Goal: Task Accomplishment & Management: Use online tool/utility

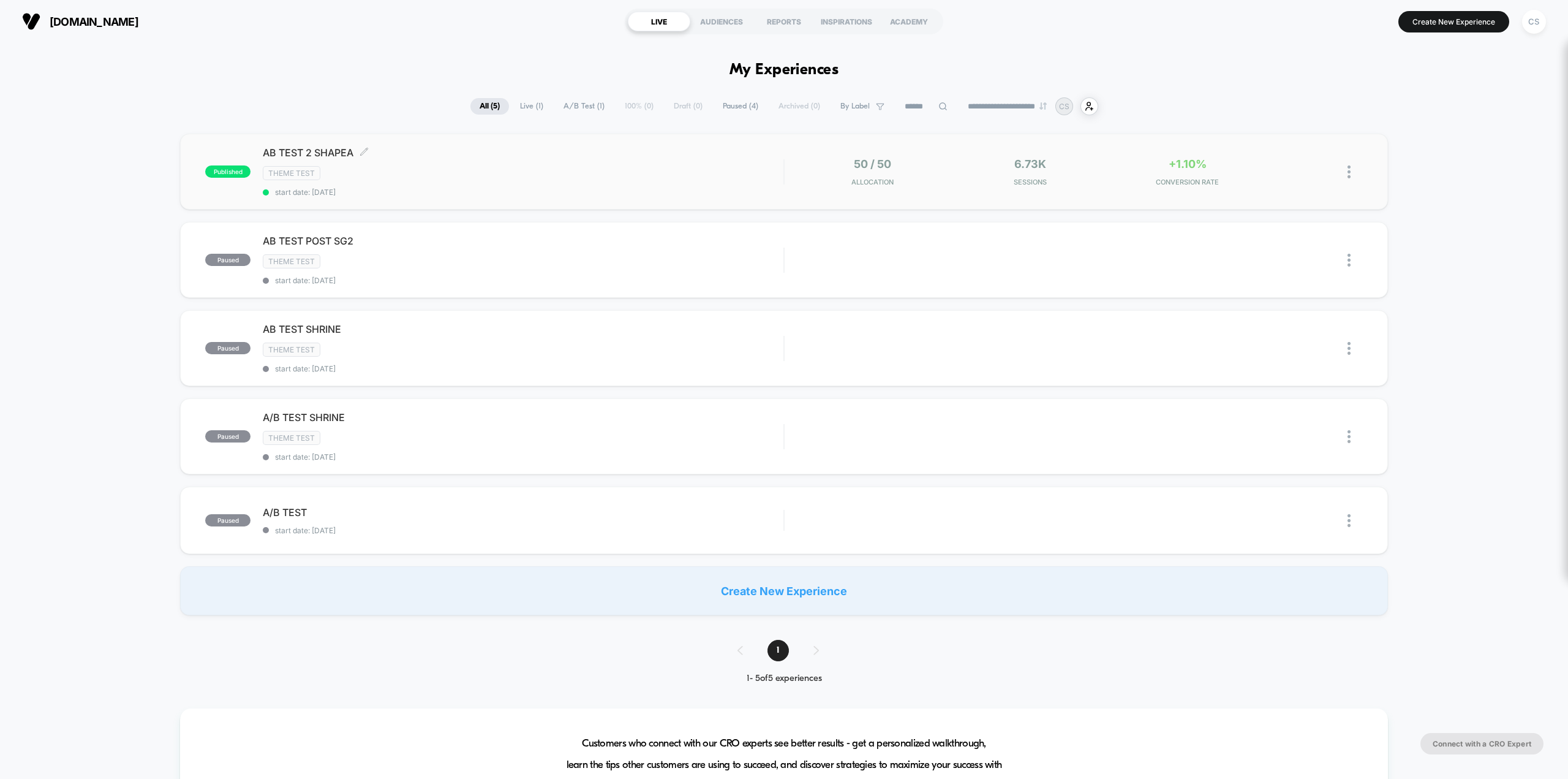
click at [618, 182] on div "AB TEST 2 SHAPEA Click to edit experience details Click to edit experience deta…" at bounding box center [523, 171] width 521 height 50
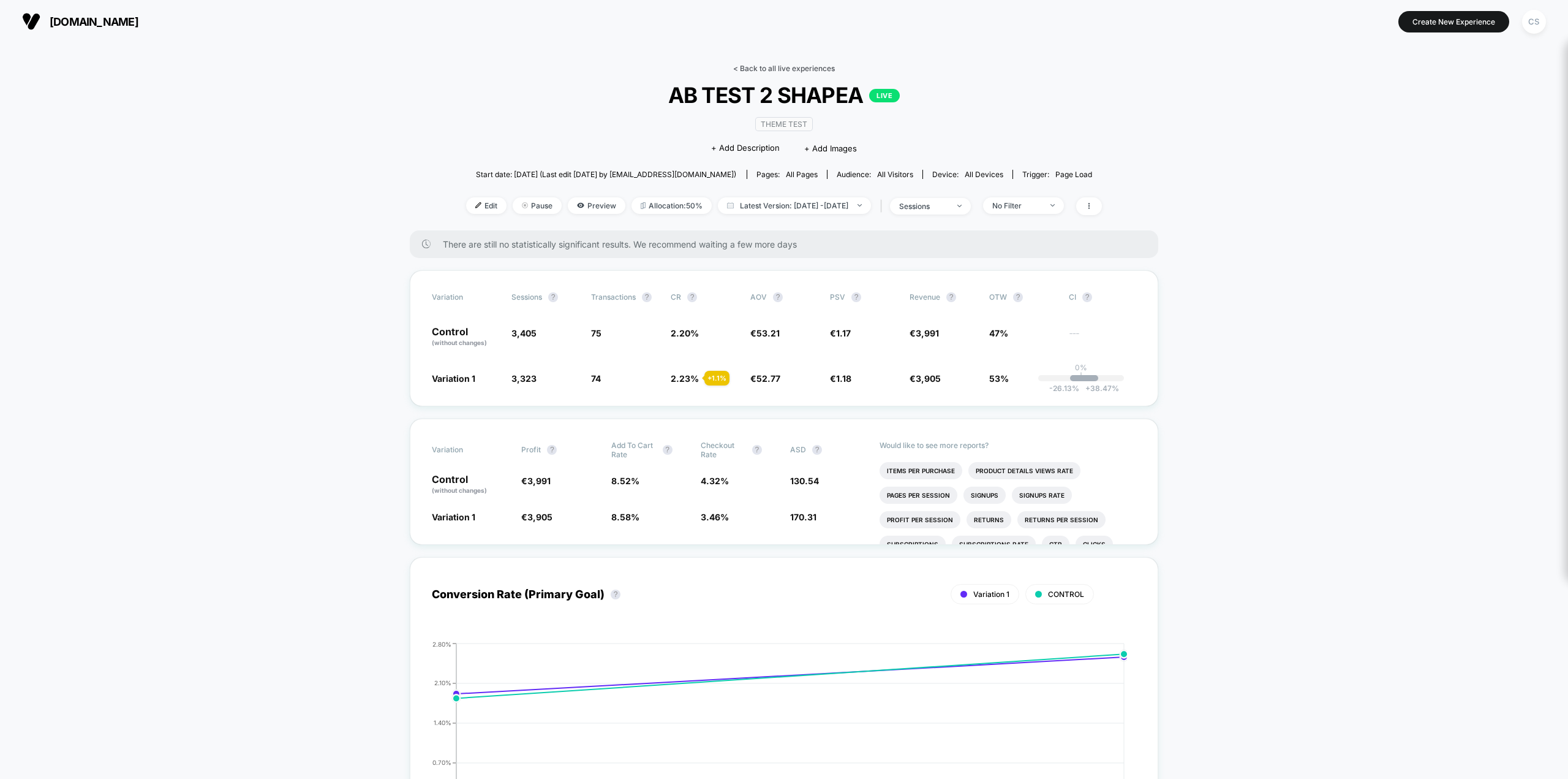
click at [746, 68] on link "< Back to all live experiences" at bounding box center [784, 68] width 102 height 9
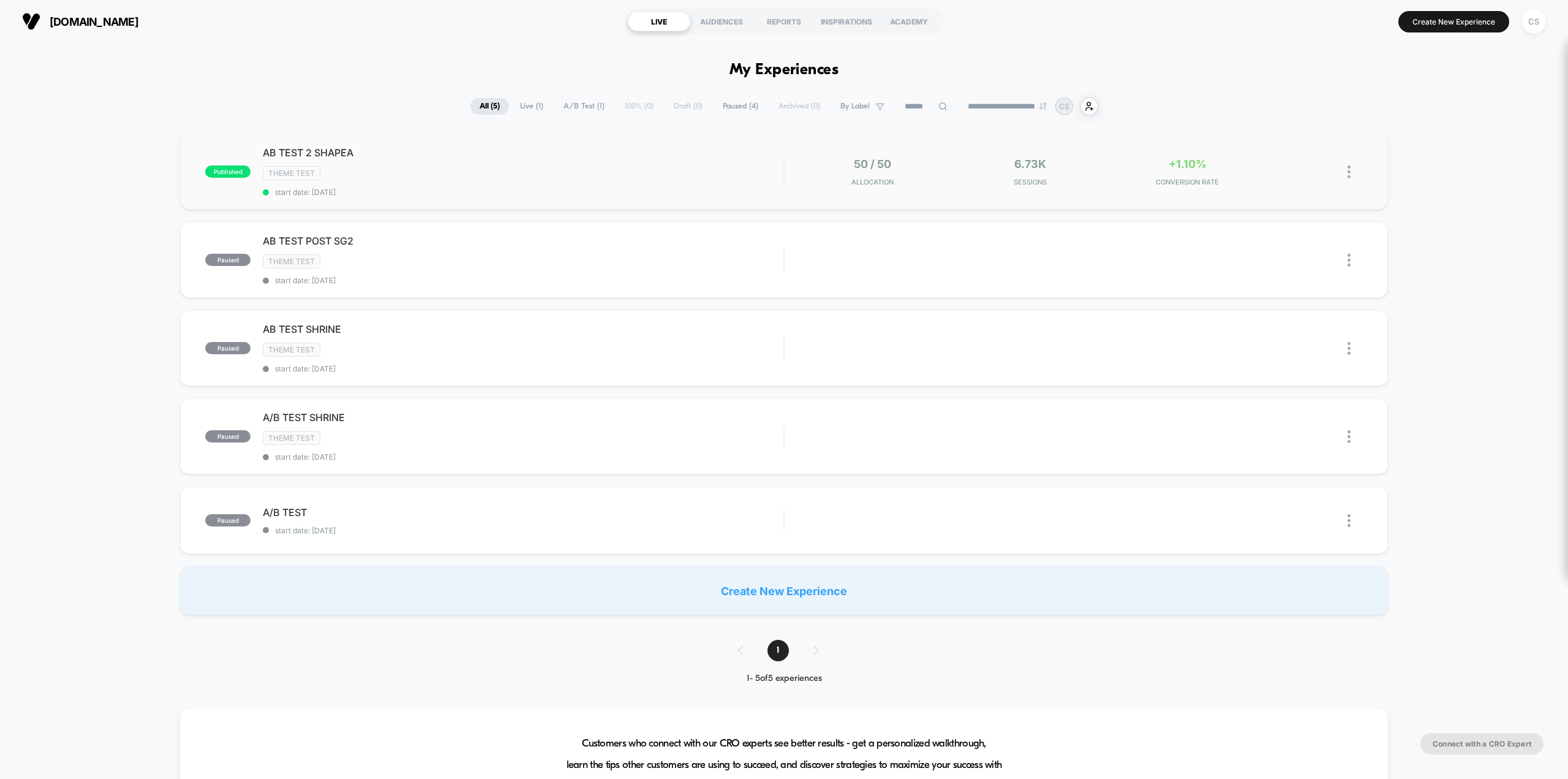
click at [784, 167] on div at bounding box center [1330, 171] width 63 height 29
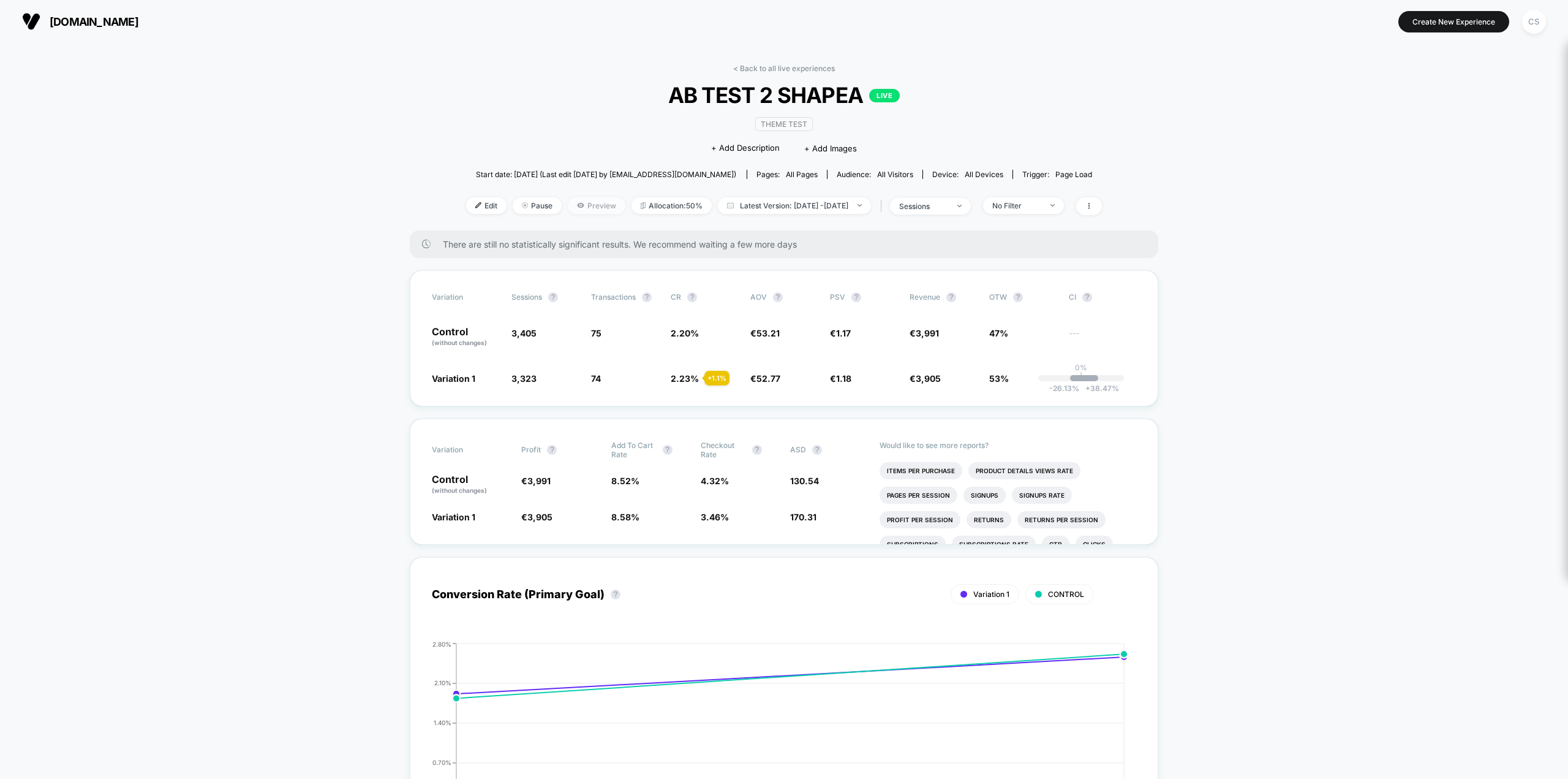
click at [584, 210] on span "Preview" at bounding box center [596, 205] width 58 height 17
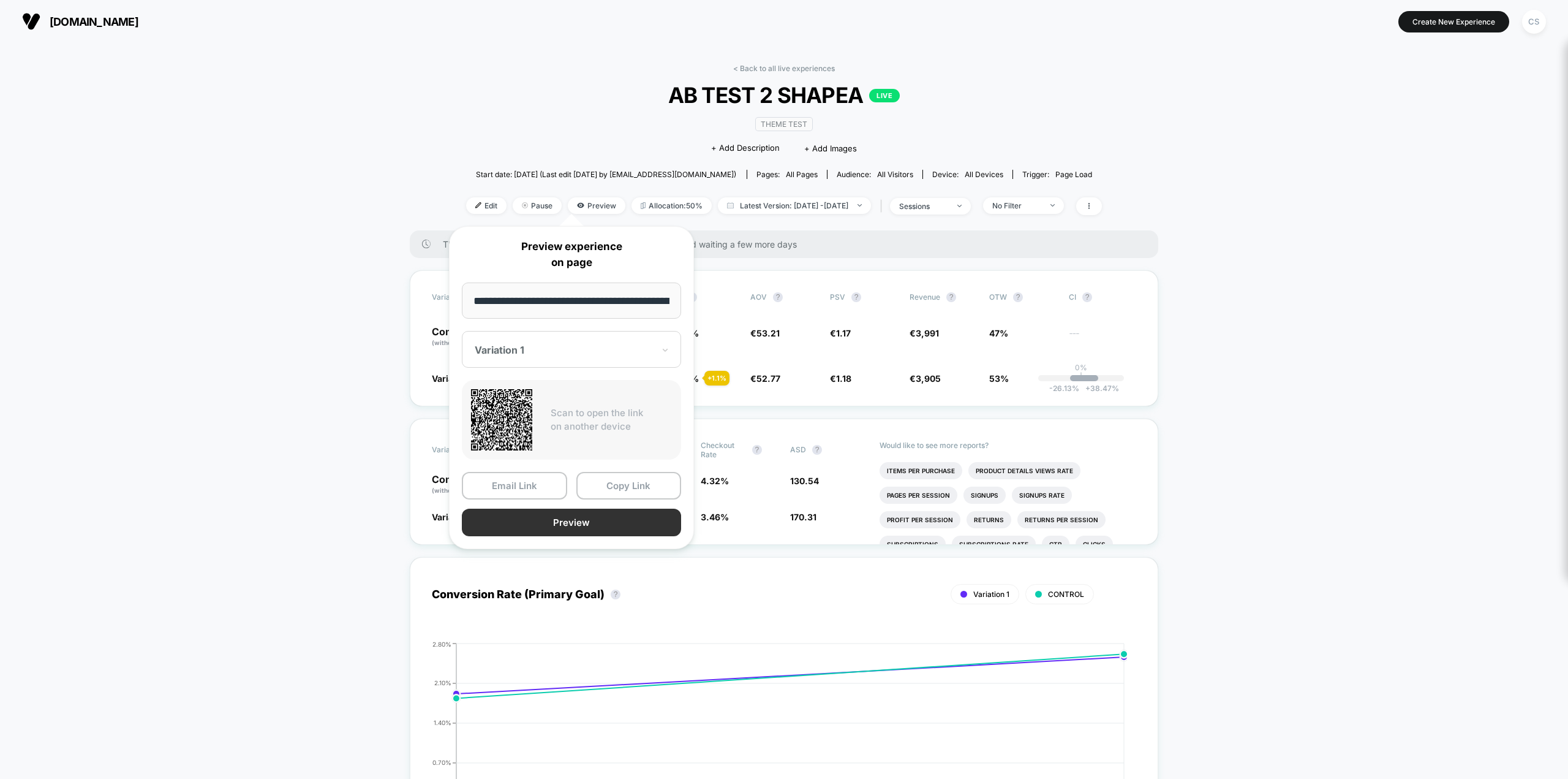
click at [617, 516] on button "Preview" at bounding box center [571, 522] width 219 height 28
